Goal: Task Accomplishment & Management: Manage account settings

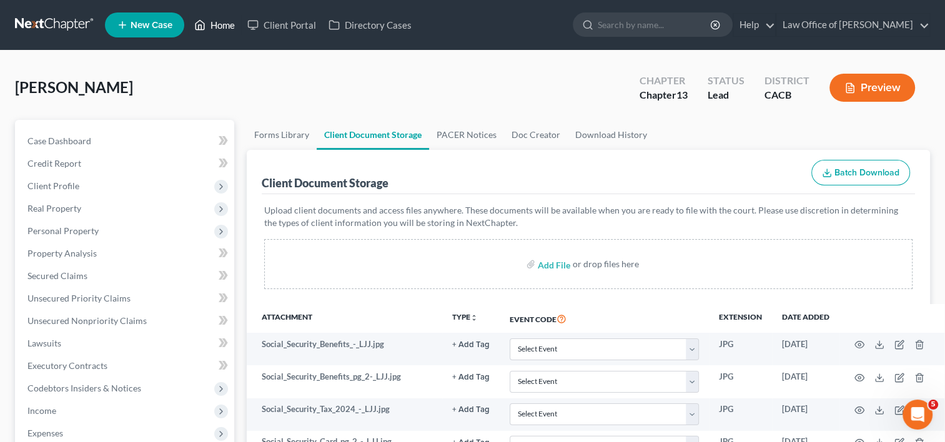
click at [204, 25] on icon at bounding box center [199, 24] width 11 height 15
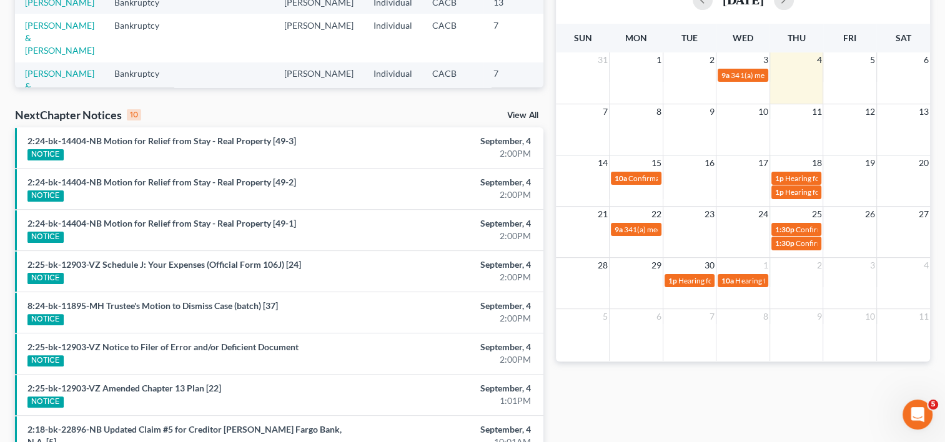
scroll to position [307, 0]
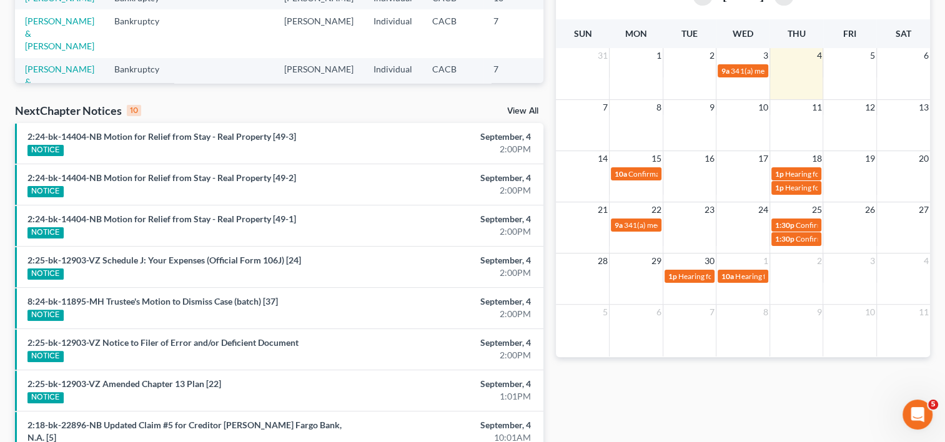
click at [47, 225] on div "NOTICE" at bounding box center [193, 231] width 332 height 13
click at [502, 219] on div "September, 4" at bounding box center [451, 219] width 159 height 12
click at [164, 220] on link "2:24-bk-14404-NB Motion for Relief from Stay - Real Property [49-1]" at bounding box center [161, 219] width 269 height 11
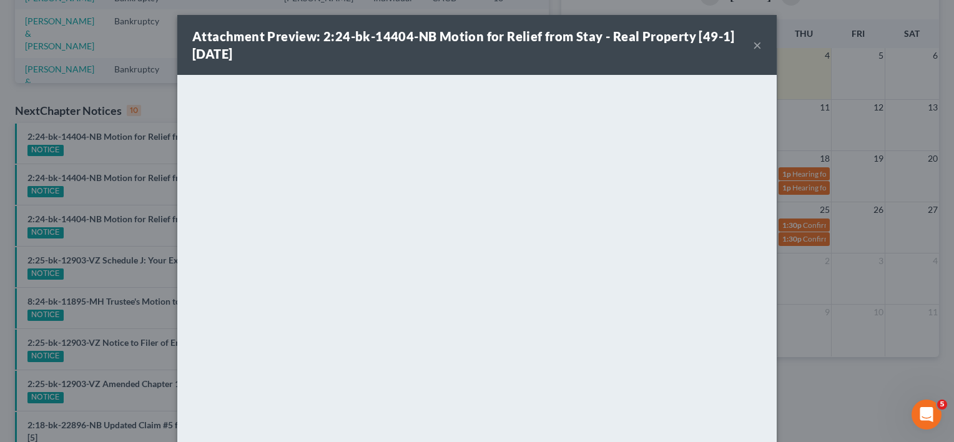
click at [753, 43] on button "×" at bounding box center [757, 44] width 9 height 15
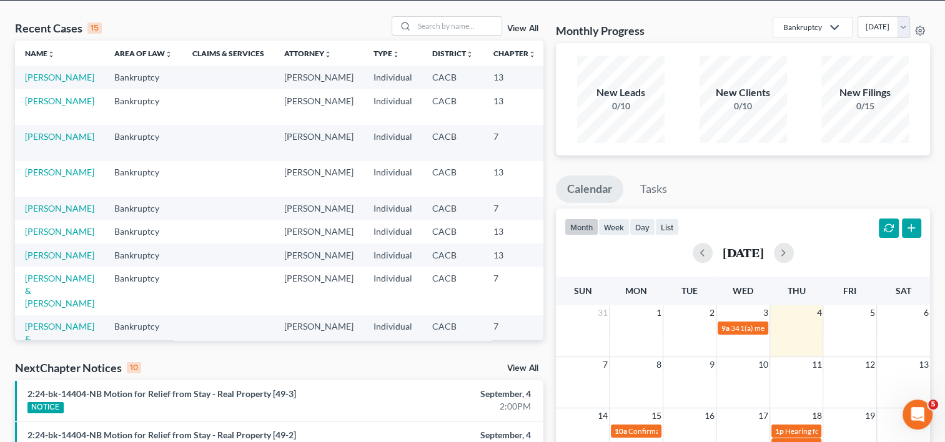
scroll to position [0, 0]
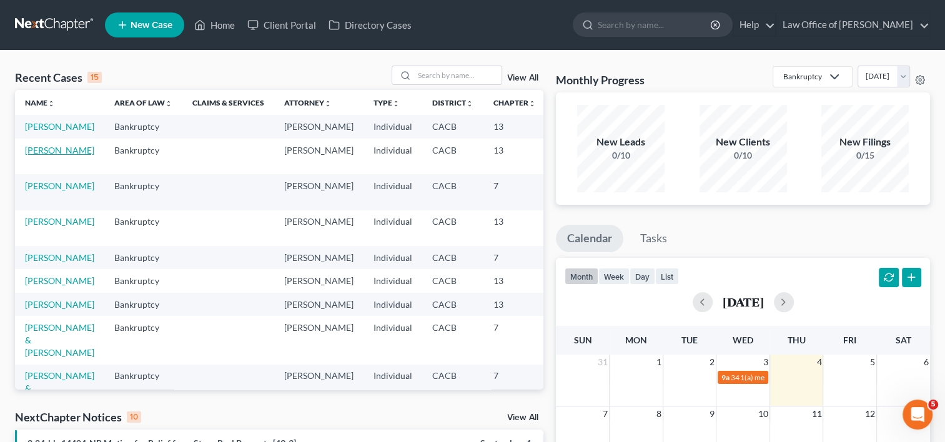
click at [36, 156] on link "[PERSON_NAME]" at bounding box center [59, 150] width 69 height 11
select select "1"
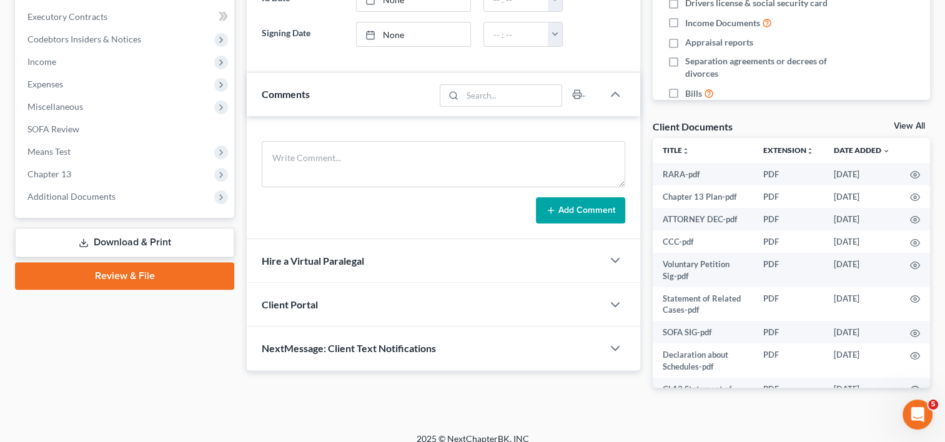
scroll to position [362, 0]
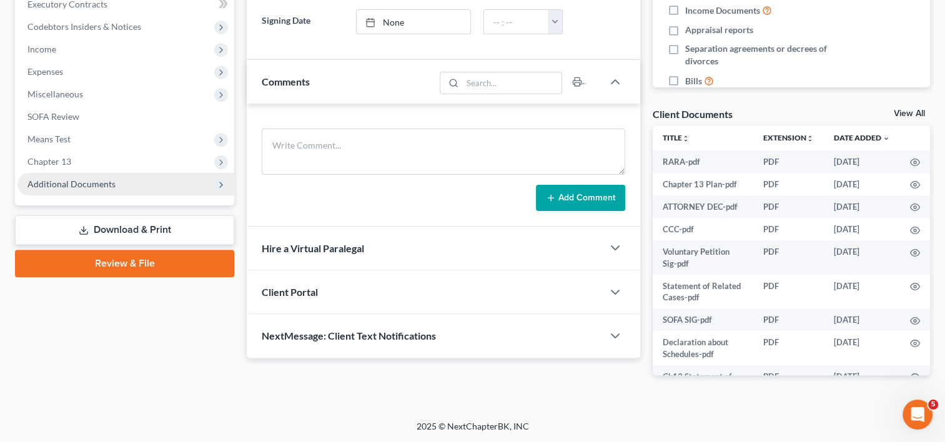
click at [112, 179] on span "Additional Documents" at bounding box center [71, 184] width 88 height 11
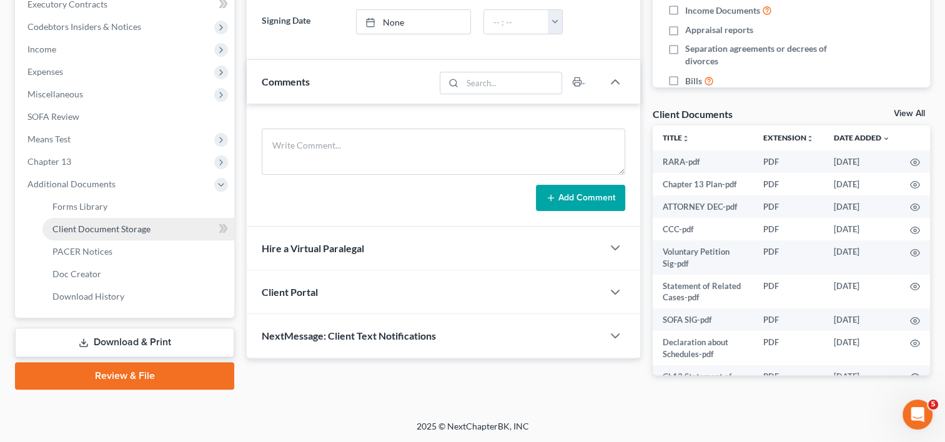
click at [124, 225] on span "Client Document Storage" at bounding box center [101, 229] width 98 height 11
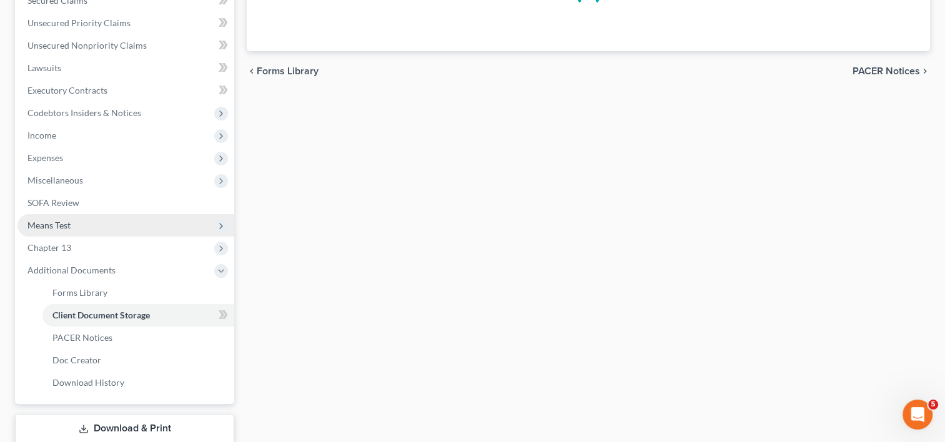
select select "59"
select select "53"
select select "56"
select select "57"
select select "65"
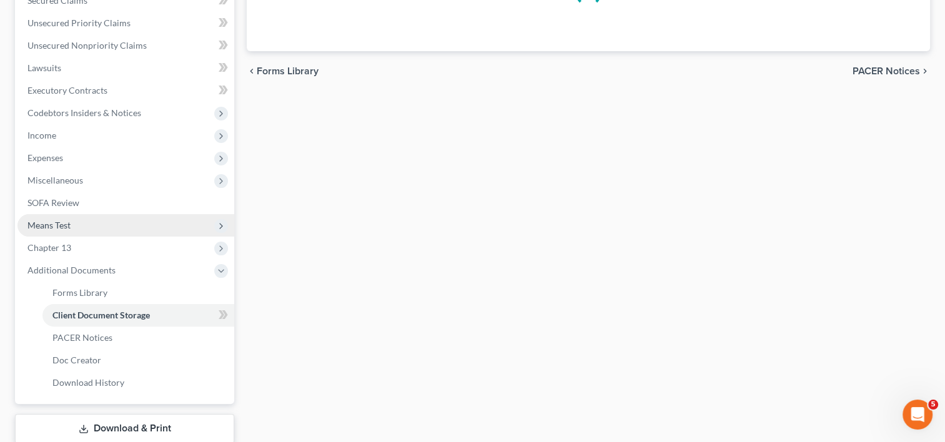
select select "60"
select select "33"
select select "19"
select select "41"
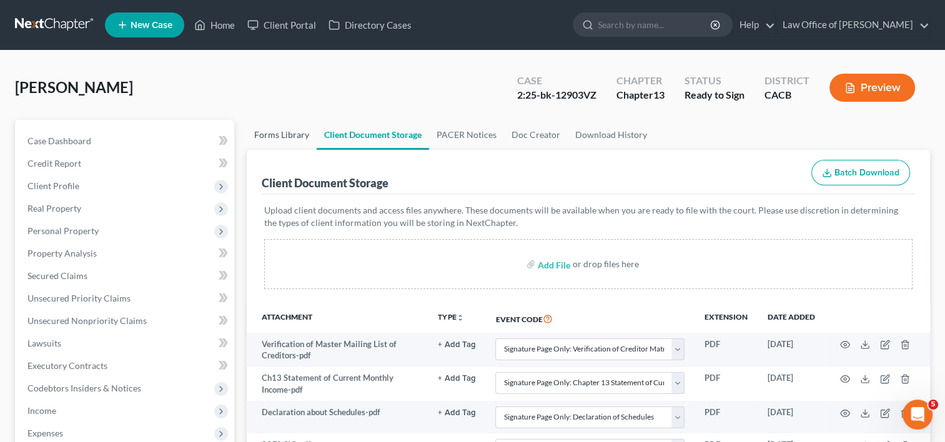
click at [280, 125] on link "Forms Library" at bounding box center [282, 135] width 70 height 30
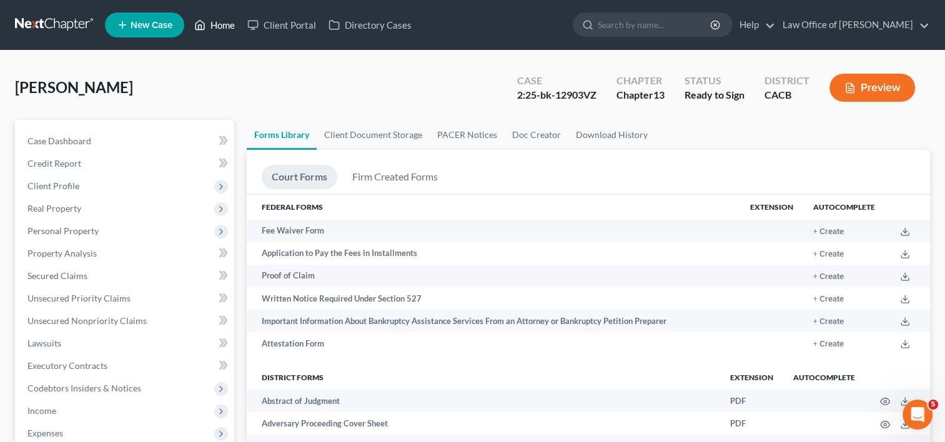
click at [222, 27] on link "Home" at bounding box center [214, 25] width 53 height 22
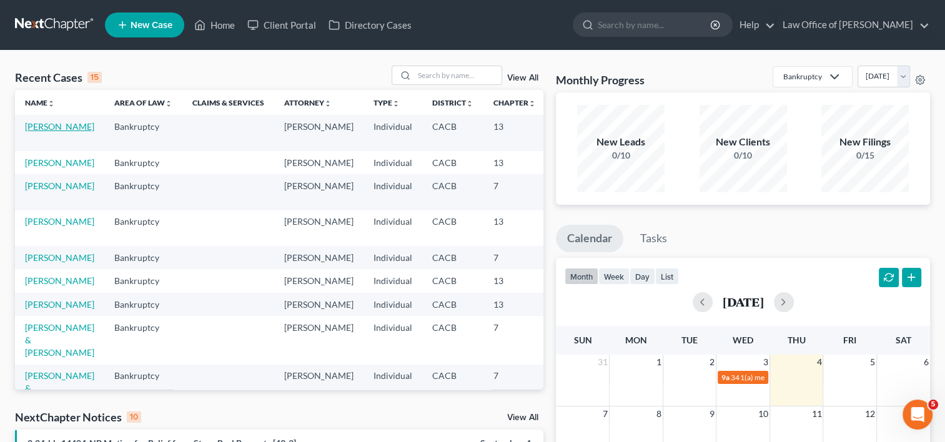
click at [35, 132] on link "[PERSON_NAME]" at bounding box center [59, 126] width 69 height 11
select select "1"
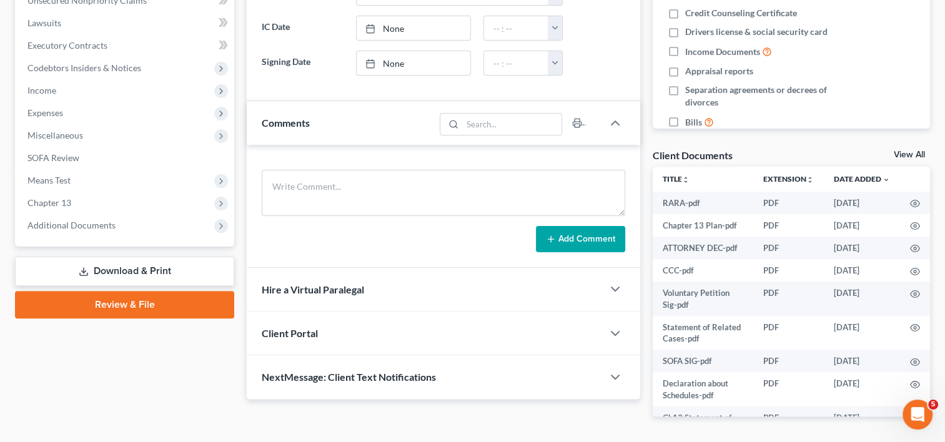
scroll to position [320, 0]
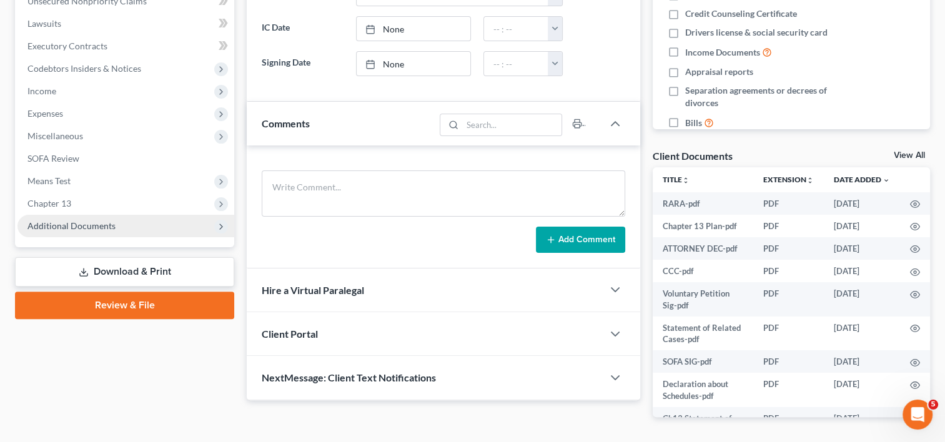
click at [90, 225] on span "Additional Documents" at bounding box center [71, 225] width 88 height 11
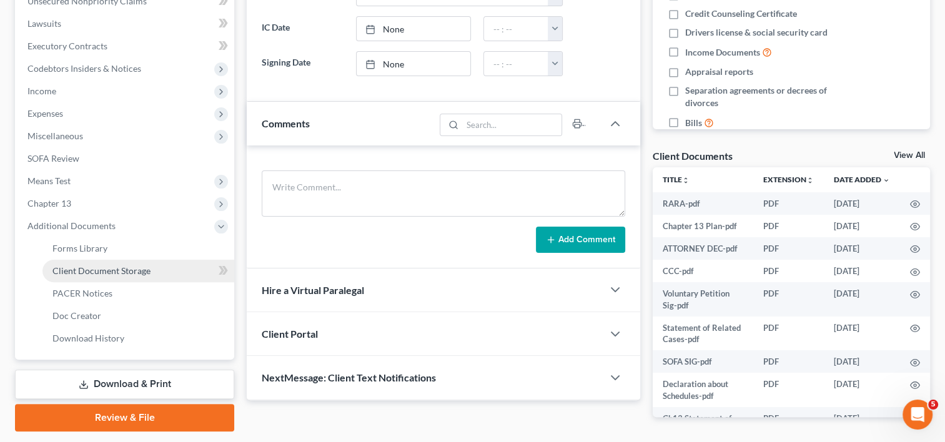
click at [95, 267] on span "Client Document Storage" at bounding box center [101, 270] width 98 height 11
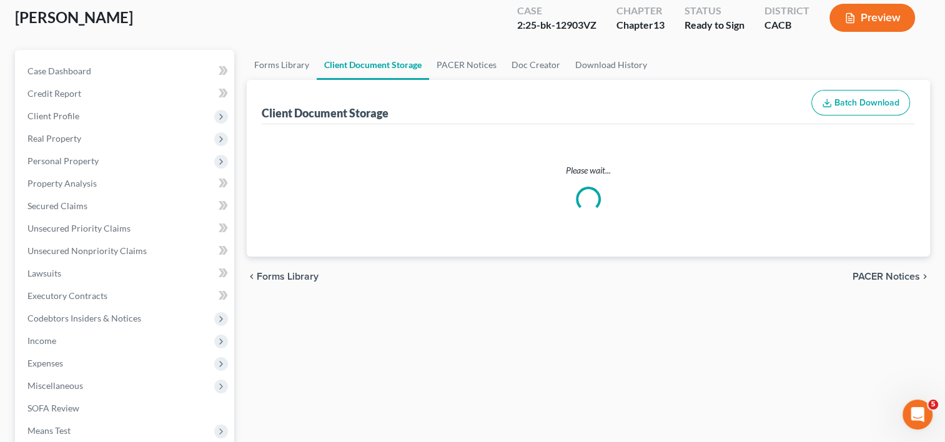
select select "59"
select select "53"
select select "56"
select select "57"
select select "65"
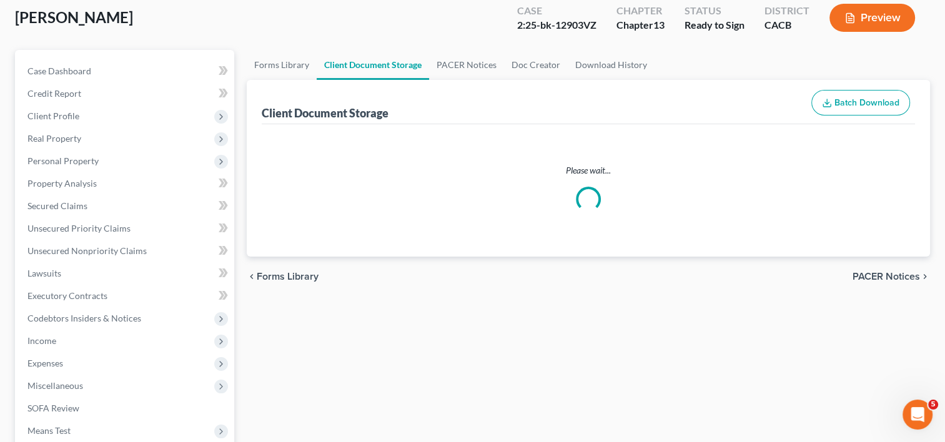
select select "60"
select select "33"
select select "19"
select select "41"
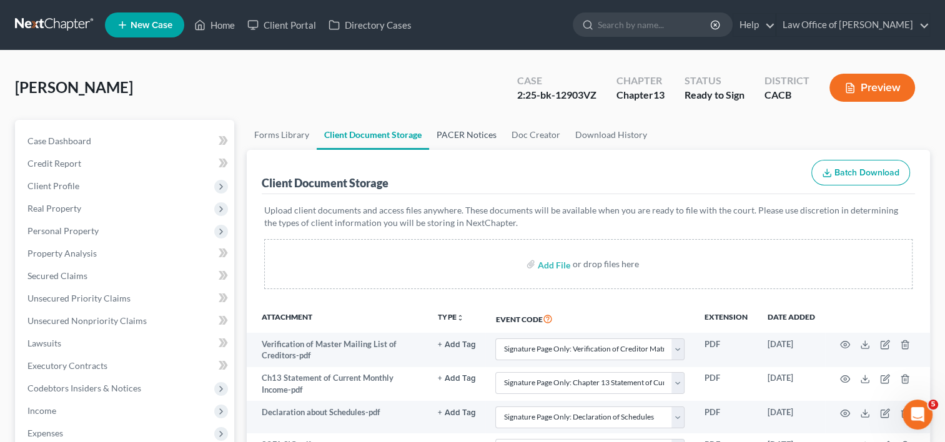
click at [446, 137] on link "PACER Notices" at bounding box center [466, 135] width 75 height 30
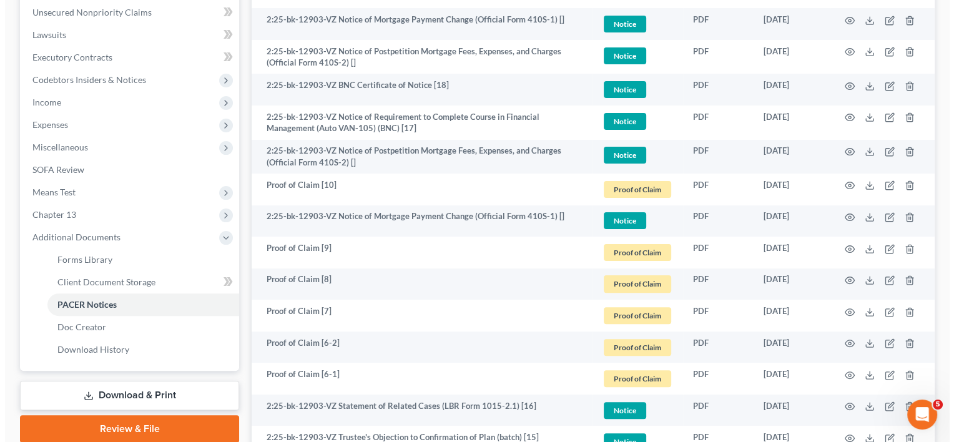
scroll to position [312, 0]
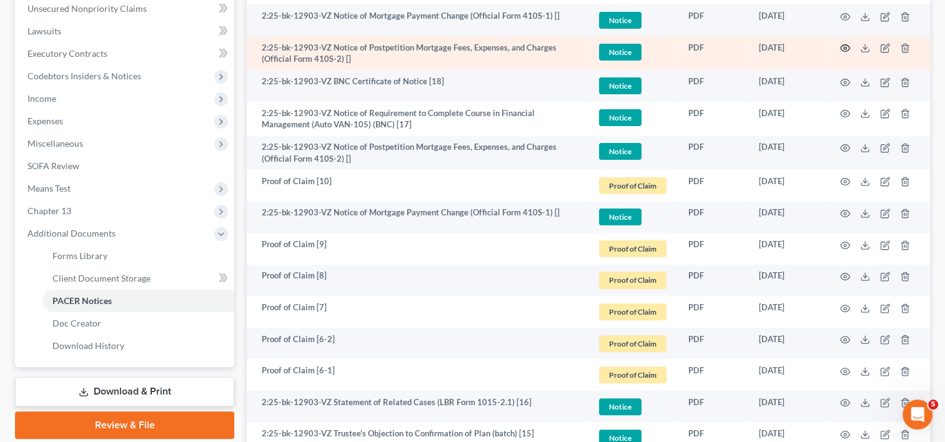
click at [845, 52] on td at bounding box center [877, 53] width 105 height 34
click at [845, 51] on icon "button" at bounding box center [845, 48] width 9 height 7
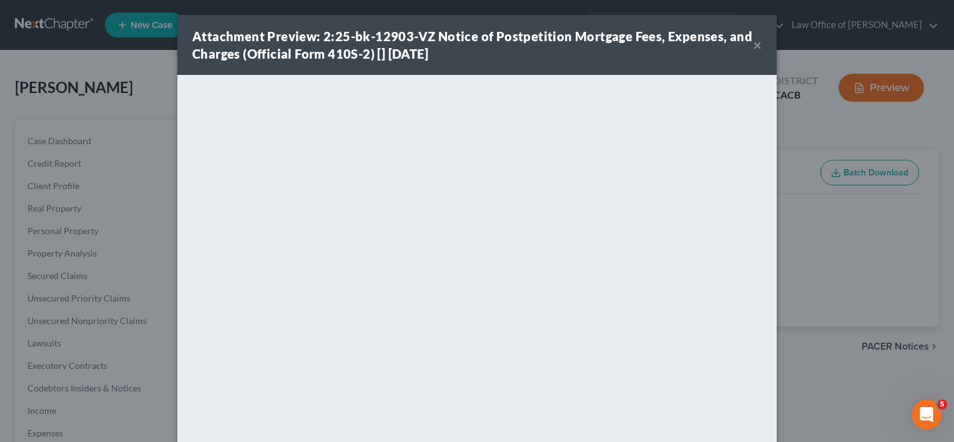
select select "59"
select select "53"
select select "56"
select select "57"
select select "65"
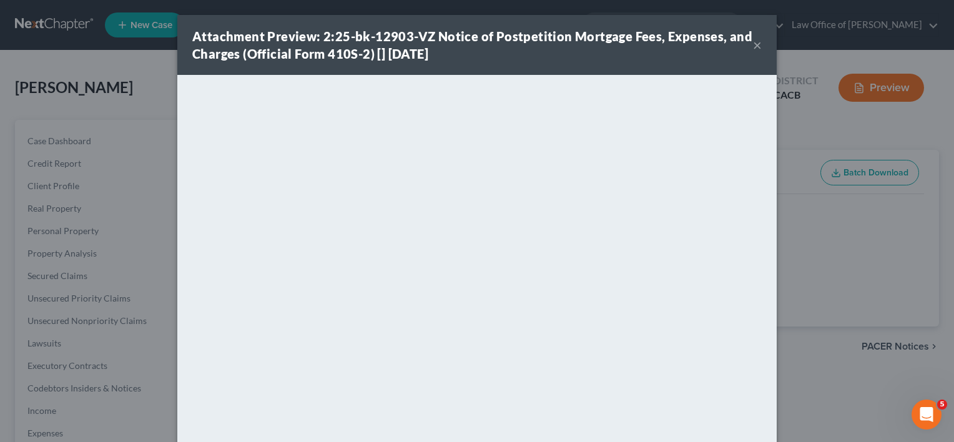
select select "60"
select select "33"
select select "19"
select select "41"
